Goal: Task Accomplishment & Management: Manage account settings

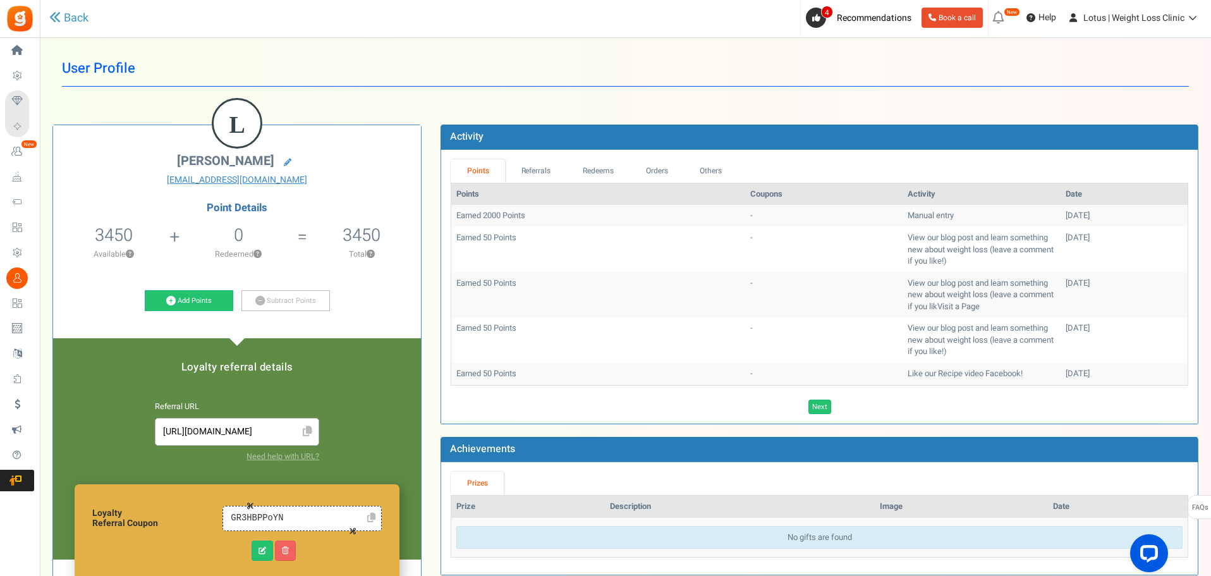
click at [0, 0] on span "Users" at bounding box center [0, 0] width 0 height 0
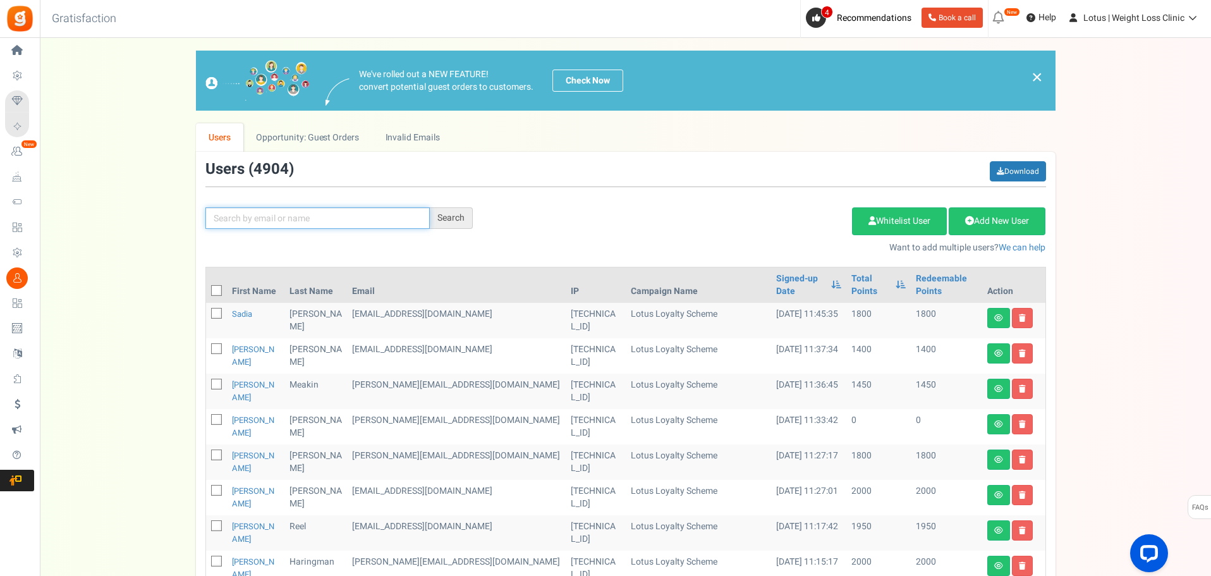
click at [290, 222] on input "text" at bounding box center [317, 217] width 224 height 21
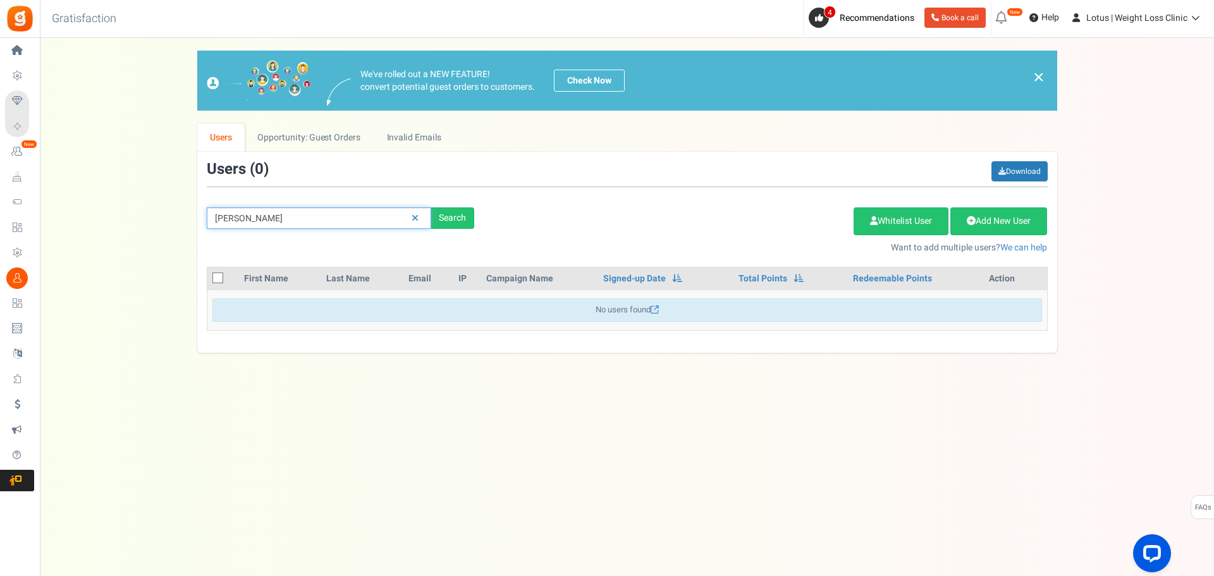
drag, startPoint x: 293, startPoint y: 216, endPoint x: 154, endPoint y: 216, distance: 139.7
click at [154, 216] on div "We've rolled out a NEW FEATURE! convert potential guest orders to customers. Ch…" at bounding box center [626, 202] width 1149 height 302
type input "[PERSON_NAME]"
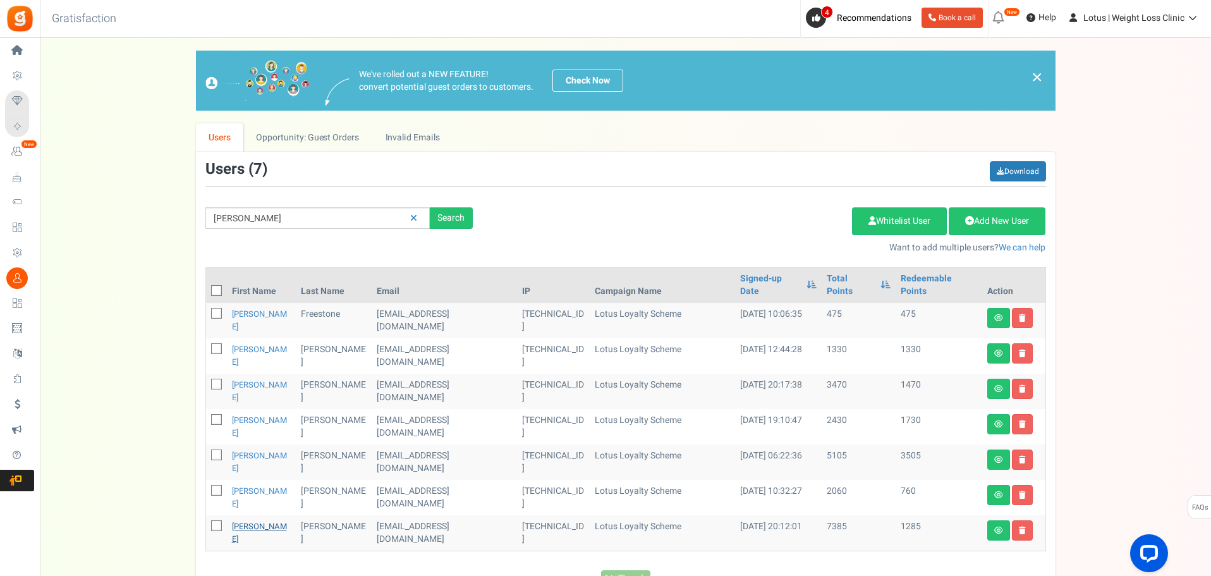
click at [250, 520] on link "[PERSON_NAME]" at bounding box center [259, 532] width 55 height 25
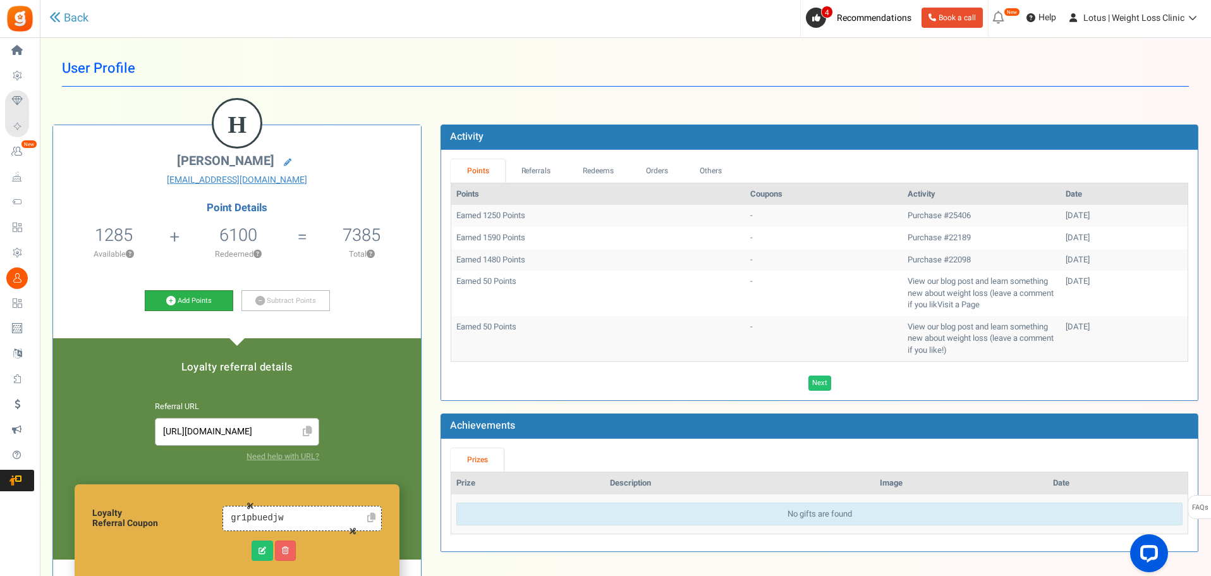
click at [202, 297] on link "Add Points" at bounding box center [189, 300] width 89 height 21
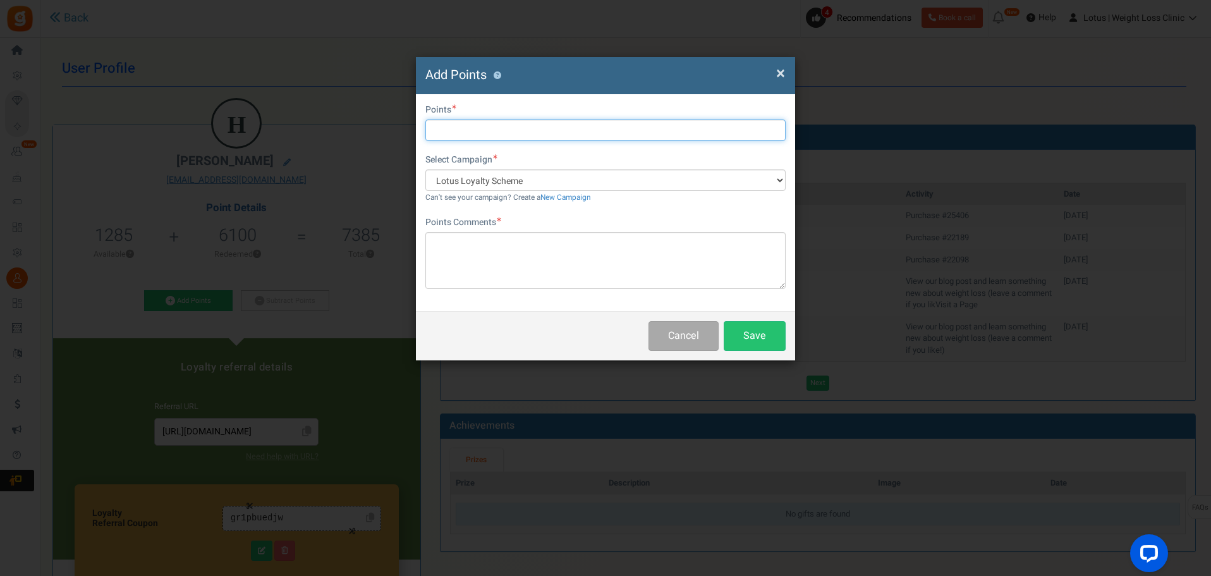
click at [486, 124] on input "text" at bounding box center [605, 129] width 360 height 21
type input "1"
type input "1250"
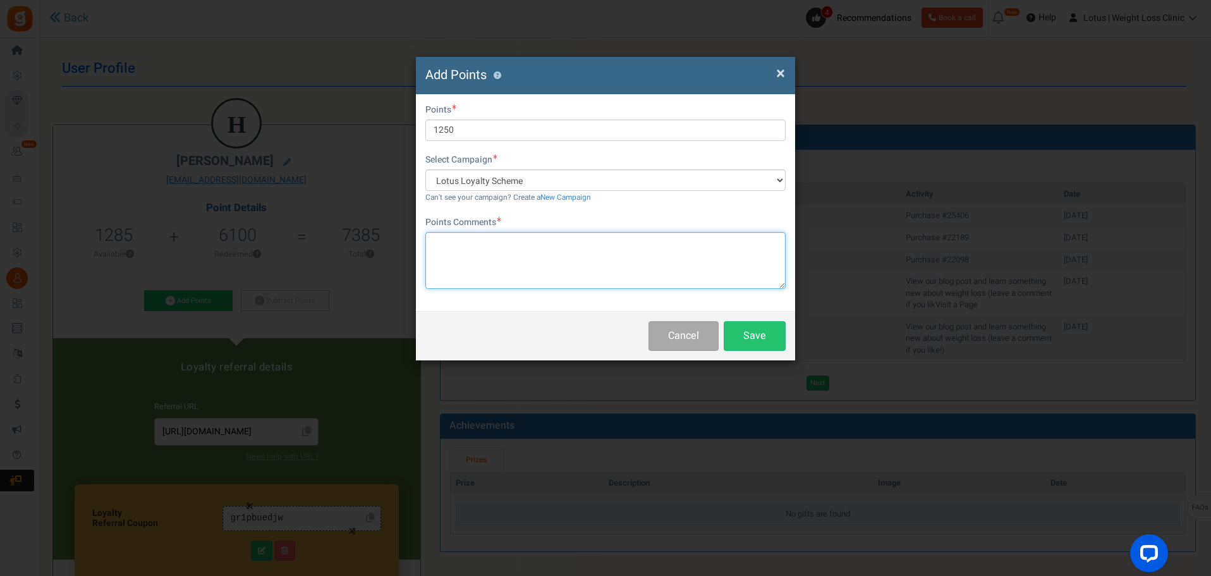
click at [503, 255] on textarea at bounding box center [605, 260] width 360 height 57
type textarea "25406 refund recredit"
click at [762, 342] on button "Save" at bounding box center [755, 336] width 62 height 30
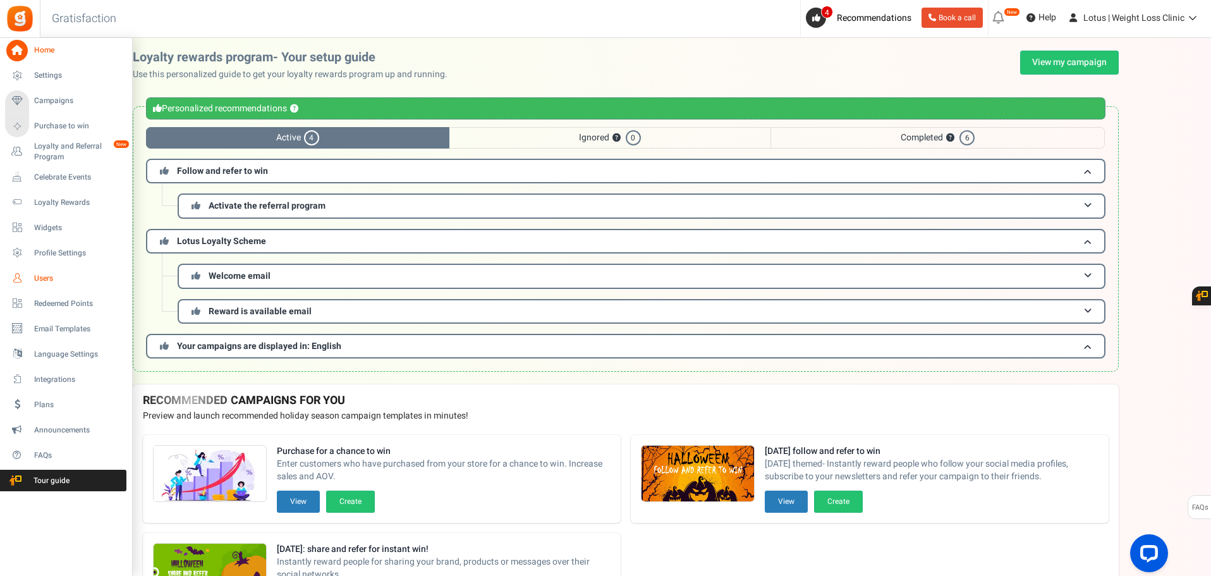
click at [59, 279] on span "Users" at bounding box center [78, 278] width 89 height 11
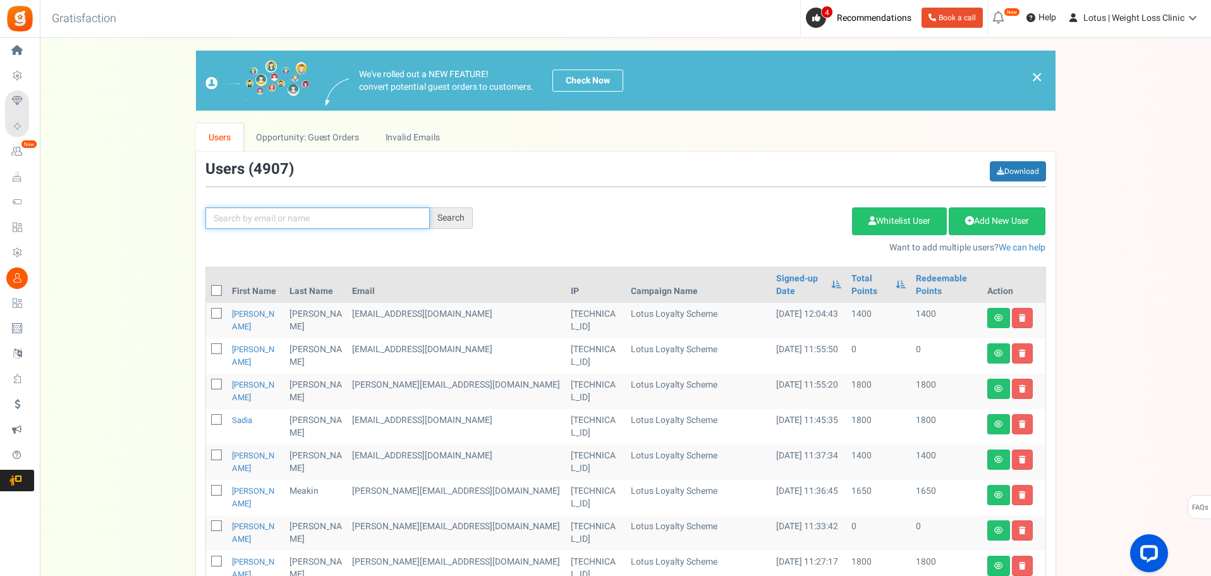
click at [254, 219] on input "text" at bounding box center [317, 217] width 224 height 21
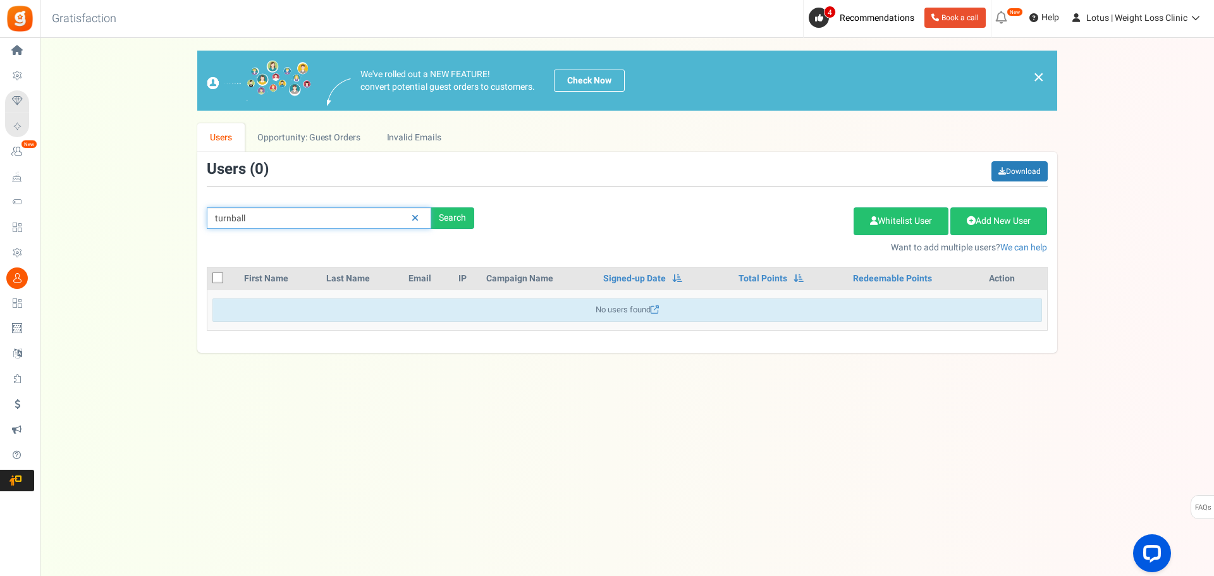
click at [312, 216] on input "turnball" at bounding box center [319, 217] width 224 height 21
type input "turnbull"
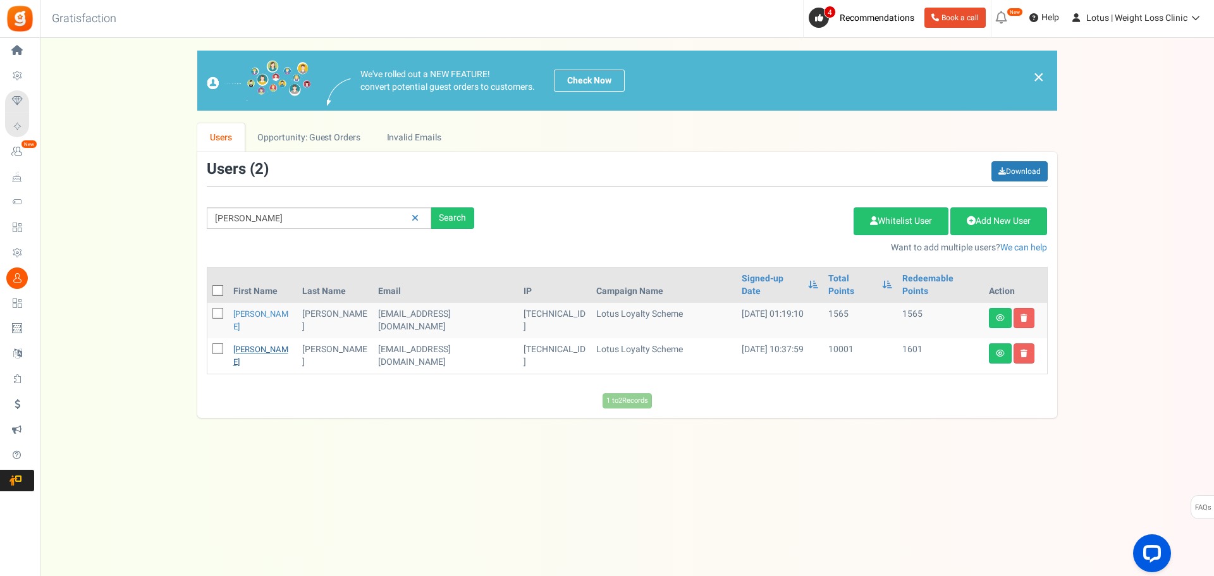
click at [242, 343] on link "Sarah" at bounding box center [260, 355] width 55 height 25
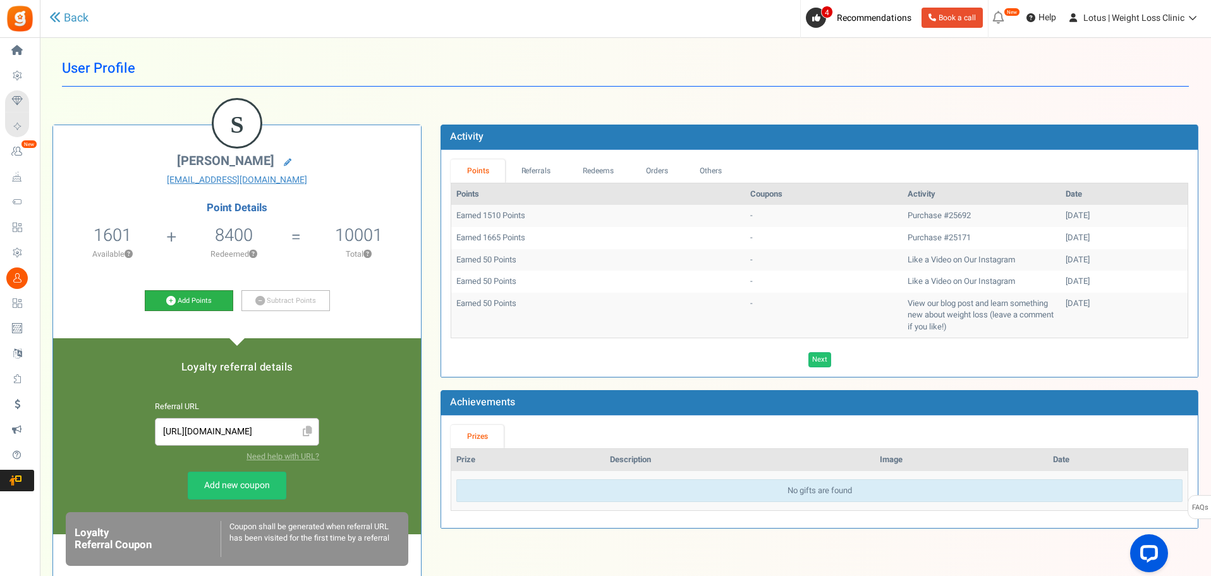
click at [192, 297] on link "Add Points" at bounding box center [189, 300] width 89 height 21
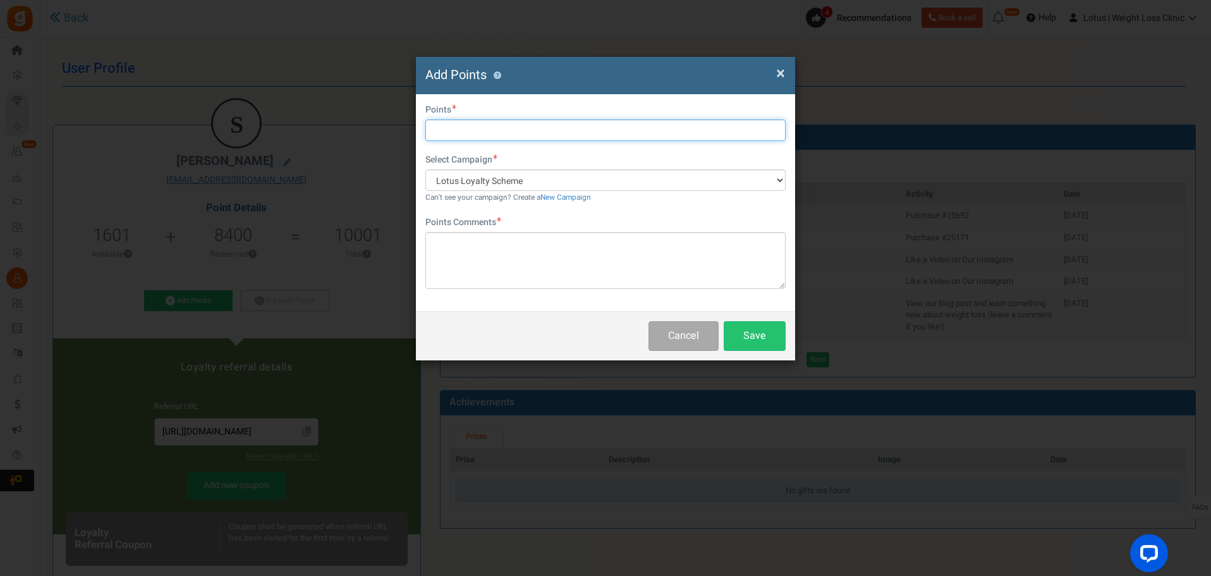
click at [463, 133] on input "text" at bounding box center [605, 129] width 360 height 21
type input "1510"
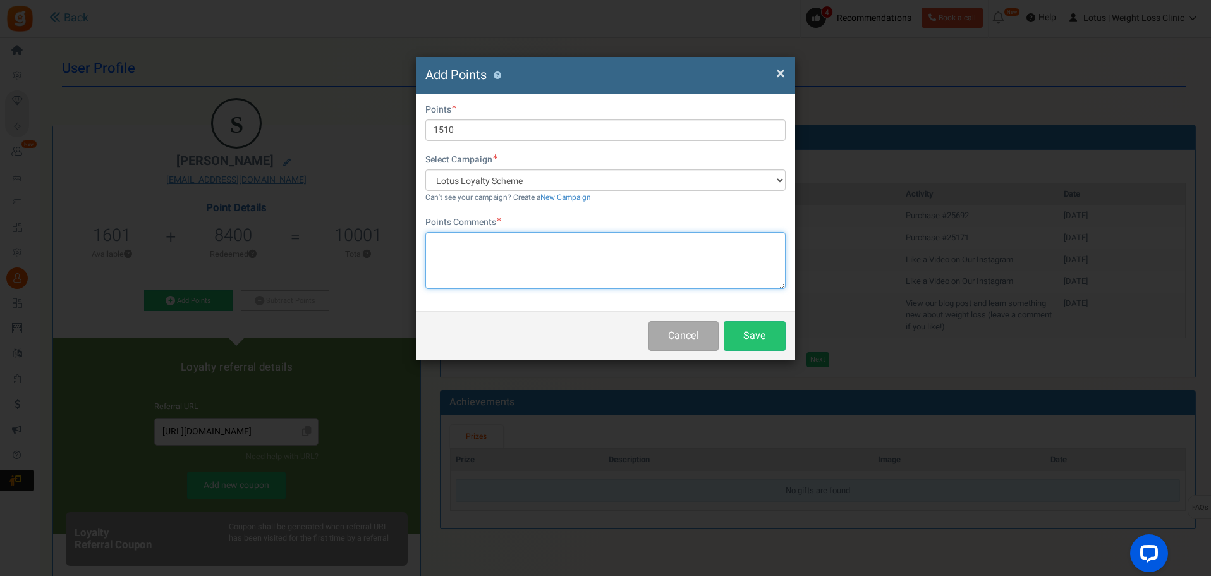
click at [504, 267] on textarea at bounding box center [605, 260] width 360 height 57
type textarea "25692 refund recredit"
click at [762, 334] on button "Save" at bounding box center [755, 336] width 62 height 30
